Goal: Task Accomplishment & Management: Use online tool/utility

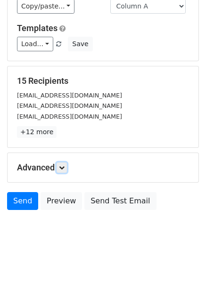
drag, startPoint x: 60, startPoint y: 165, endPoint x: 65, endPoint y: 185, distance: 20.8
click at [61, 165] on link at bounding box center [61, 167] width 10 height 10
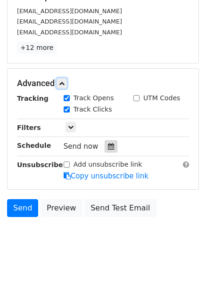
scroll to position [166, 0]
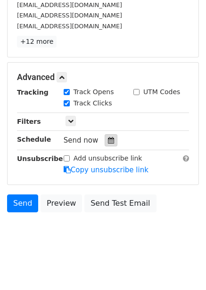
click at [110, 143] on div at bounding box center [111, 140] width 13 height 12
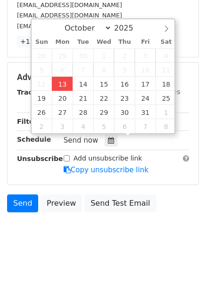
type input "2025-10-13 12:00"
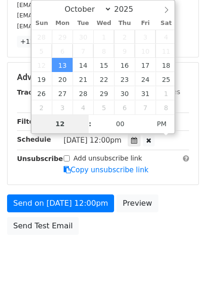
type input "4"
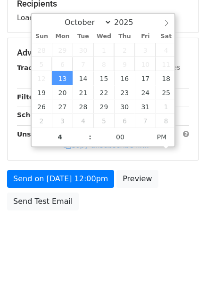
type input "2025-10-13 16:00"
click at [161, 207] on div "Send on Oct 13 at 12:00pm Preview Send Test Email" at bounding box center [103, 192] width 206 height 45
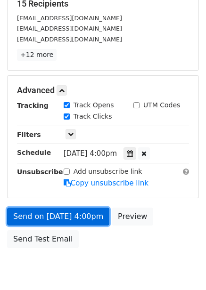
click at [76, 216] on link "Send on Oct 13 at 4:00pm" at bounding box center [58, 217] width 102 height 18
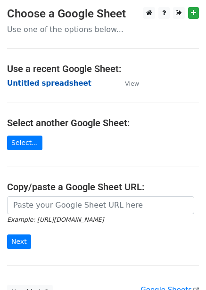
click at [68, 88] on strong "Untitled spreadsheet" at bounding box center [49, 83] width 84 height 8
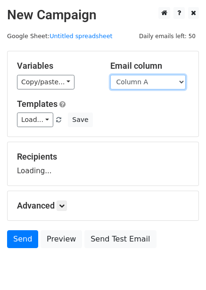
click at [137, 82] on select "Column A Column B Column C Column D Column E" at bounding box center [147, 82] width 75 height 15
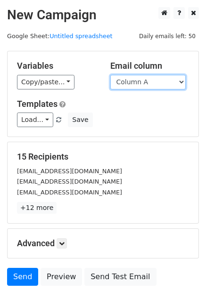
click at [141, 86] on select "Column A Column B Column C Column D Column E" at bounding box center [147, 82] width 75 height 15
select select "Column B"
click at [110, 75] on select "Column A Column B Column C Column D Column E" at bounding box center [147, 82] width 75 height 15
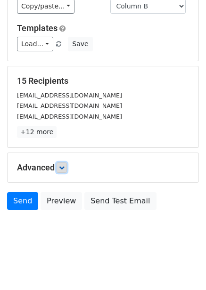
click at [65, 169] on icon at bounding box center [62, 168] width 6 height 6
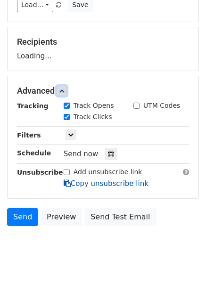
scroll to position [115, 0]
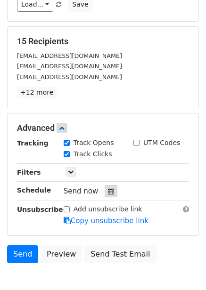
click at [105, 155] on label "Track Clicks" at bounding box center [92, 154] width 39 height 10
click at [70, 155] on input "Track Clicks" at bounding box center [67, 154] width 6 height 6
click at [92, 155] on label "Track Clicks" at bounding box center [92, 154] width 39 height 10
click at [70, 155] on input "Track Clicks" at bounding box center [67, 154] width 6 height 6
checkbox input "true"
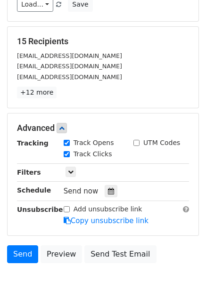
click at [109, 198] on div "Tracking Track Opens UTM Codes Track Clicks Filters Only include spreadsheet ro…" at bounding box center [103, 182] width 172 height 88
click at [108, 194] on icon at bounding box center [111, 191] width 6 height 7
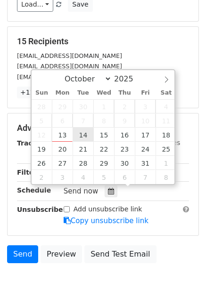
type input "2025-10-14 12:00"
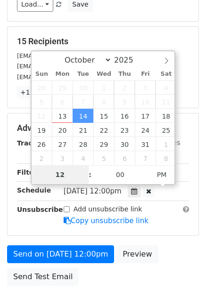
type input "5"
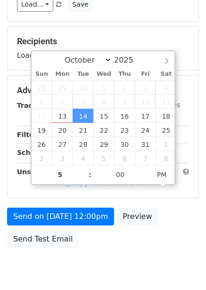
type input "2025-10-14 17:00"
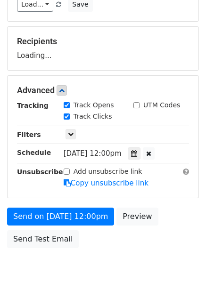
click at [166, 218] on div "Send on Oct 14 at 12:00pm Preview Send Test Email" at bounding box center [103, 230] width 206 height 45
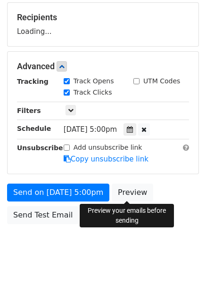
scroll to position [153, 0]
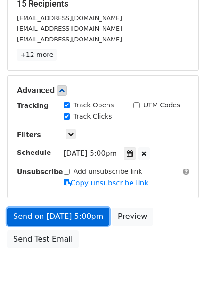
drag, startPoint x: 88, startPoint y: 213, endPoint x: 88, endPoint y: 221, distance: 8.0
click at [88, 214] on link "Send on Oct 14 at 5:00pm" at bounding box center [58, 217] width 102 height 18
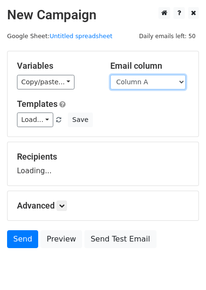
click at [146, 79] on select "Column A Column B Column C Column D Column E" at bounding box center [147, 82] width 75 height 15
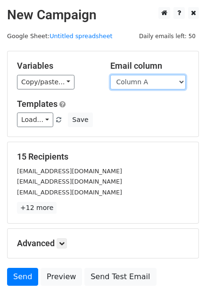
click at [145, 85] on select "Column A Column B Column C Column D Column E" at bounding box center [147, 82] width 75 height 15
select select "Column C"
click at [110, 75] on select "Column A Column B Column C Column D Column E" at bounding box center [147, 82] width 75 height 15
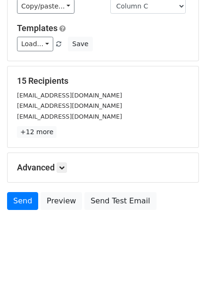
click at [60, 175] on div "Advanced Tracking Track Opens UTM Codes Track Clicks Filters Only include sprea…" at bounding box center [103, 167] width 191 height 29
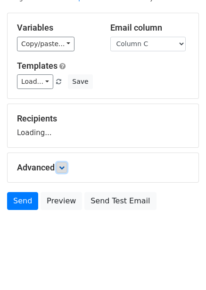
click at [64, 170] on link at bounding box center [61, 167] width 10 height 10
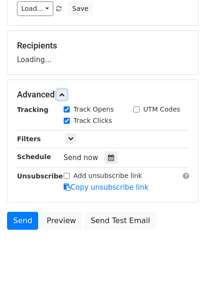
scroll to position [112, 0]
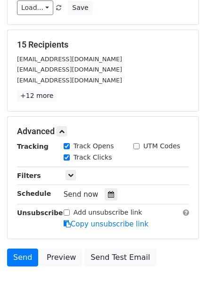
click at [105, 153] on label "Track Clicks" at bounding box center [92, 158] width 39 height 10
click at [70, 154] on input "Track Clicks" at bounding box center [67, 157] width 6 height 6
click at [91, 153] on label "Track Clicks" at bounding box center [92, 158] width 39 height 10
click at [70, 154] on input "Track Clicks" at bounding box center [67, 157] width 6 height 6
checkbox input "true"
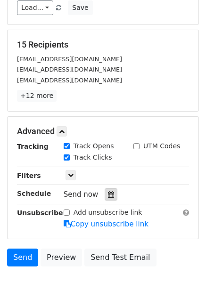
click at [110, 198] on div at bounding box center [111, 194] width 13 height 12
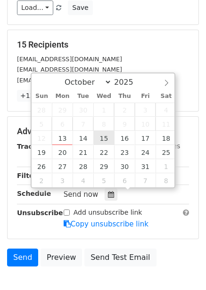
type input "2025-10-15 12:00"
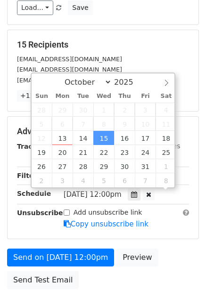
scroll to position [0, 0]
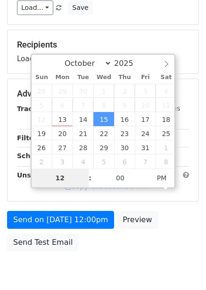
type input "6"
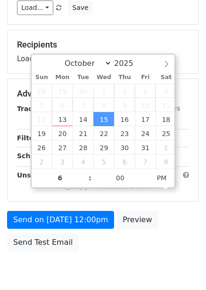
type input "2025-10-15 18:00"
click at [160, 192] on div "Add unsubscribe link Copy unsubscribe link" at bounding box center [125, 181] width 139 height 22
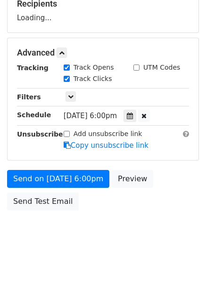
scroll to position [167, 0]
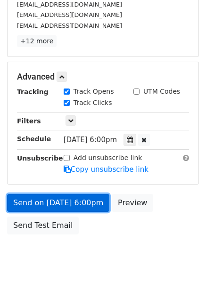
click at [89, 201] on link "Send on Oct 15 at 6:00pm" at bounding box center [58, 203] width 102 height 18
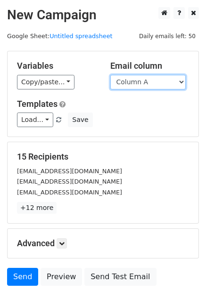
drag, startPoint x: 147, startPoint y: 81, endPoint x: 150, endPoint y: 88, distance: 8.0
click at [147, 81] on select "Column A Column B Column C Column D Column E" at bounding box center [147, 82] width 75 height 15
select select "Column D"
click at [110, 75] on select "Column A Column B Column C Column D Column E" at bounding box center [147, 82] width 75 height 15
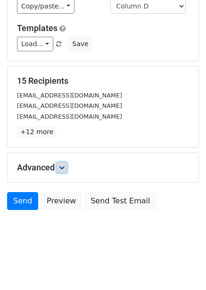
click at [65, 165] on icon at bounding box center [62, 168] width 6 height 6
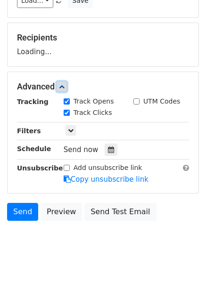
scroll to position [120, 0]
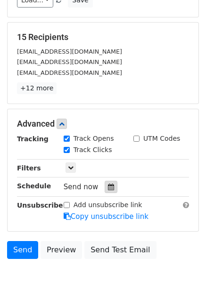
click at [108, 184] on icon at bounding box center [111, 187] width 6 height 7
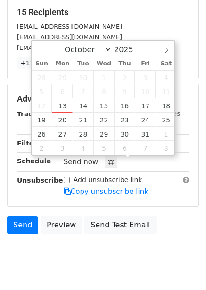
scroll to position [168, 0]
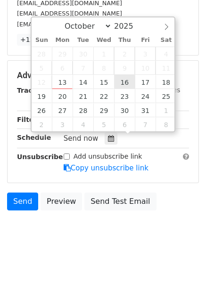
type input "2025-10-16 12:00"
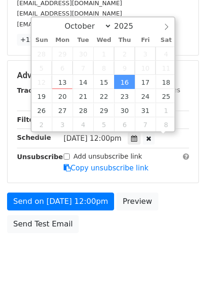
scroll to position [0, 0]
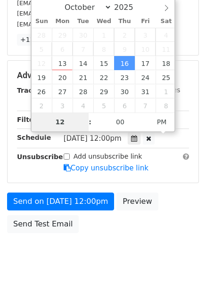
type input "7"
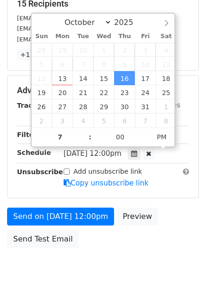
type input "2025-10-16 19:00"
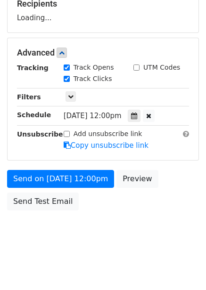
click at [177, 195] on div "Send on Oct 16 at 12:00pm Preview Send Test Email" at bounding box center [103, 192] width 206 height 45
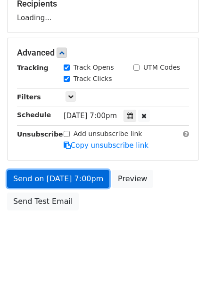
click at [92, 184] on link "Send on Oct 16 at 7:00pm" at bounding box center [58, 179] width 102 height 18
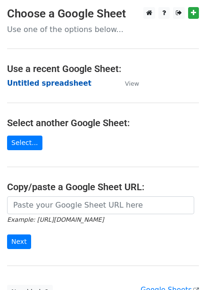
click at [48, 86] on strong "Untitled spreadsheet" at bounding box center [49, 83] width 84 height 8
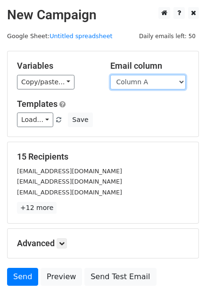
click at [142, 85] on select "Column A Column B Column C Column D Column E" at bounding box center [147, 82] width 75 height 15
select select "Column E"
click at [110, 75] on select "Column A Column B Column C Column D Column E" at bounding box center [147, 82] width 75 height 15
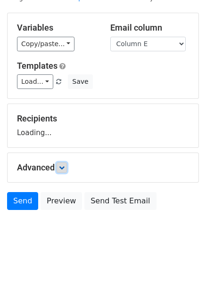
click at [65, 172] on link at bounding box center [61, 167] width 10 height 10
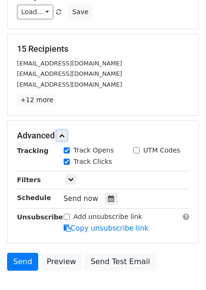
scroll to position [109, 0]
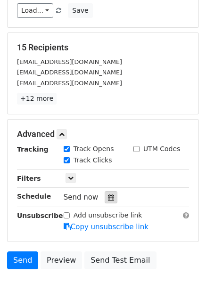
click at [105, 200] on div at bounding box center [111, 197] width 13 height 12
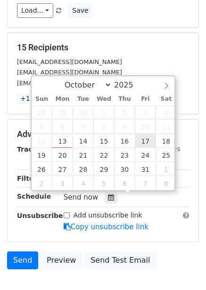
type input "[DATE] 12:00"
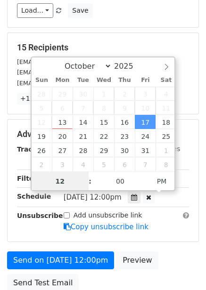
scroll to position [0, 0]
type input "8"
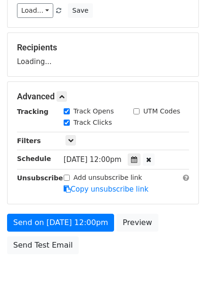
type input "[DATE] 20:00"
click at [177, 207] on form "Variables Copy/paste... {{Column A}} {{Column B}} {{Column C}} {{Column D}} {{C…" at bounding box center [103, 100] width 192 height 317
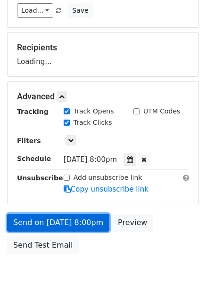
click at [73, 222] on link "Send on [DATE] 8:00pm" at bounding box center [58, 223] width 102 height 18
